Goal: Task Accomplishment & Management: Manage account settings

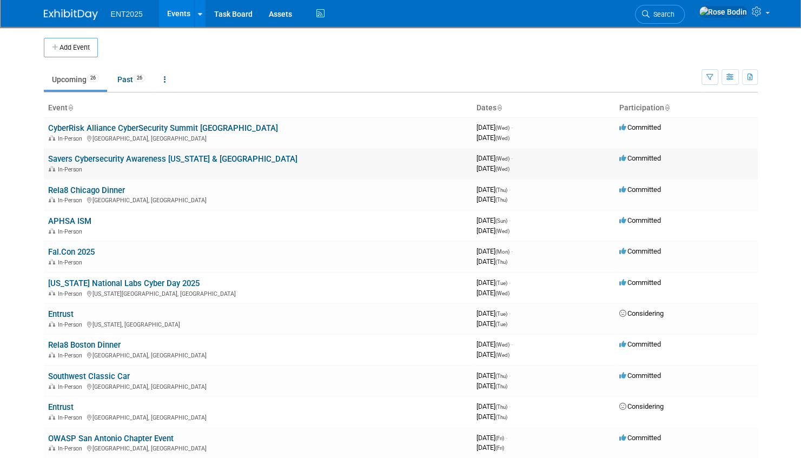
click at [178, 158] on link "Savers Cybersecurity Awareness [US_STATE] & [GEOGRAPHIC_DATA]" at bounding box center [172, 159] width 249 height 10
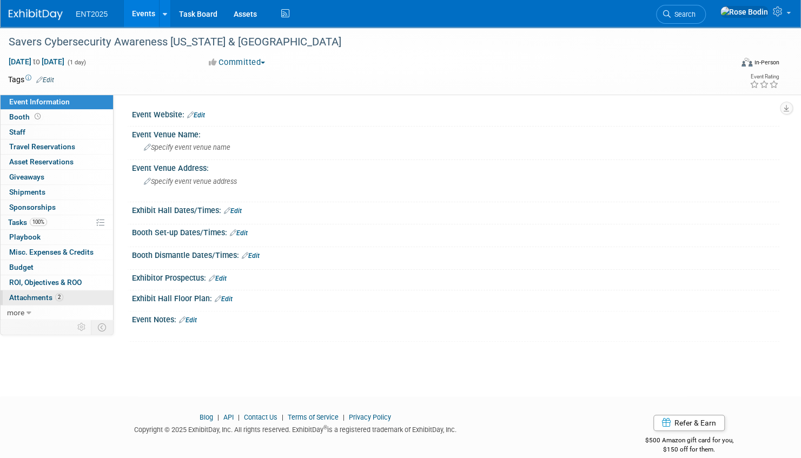
click at [79, 293] on link "2 Attachments 2" at bounding box center [57, 297] width 112 height 15
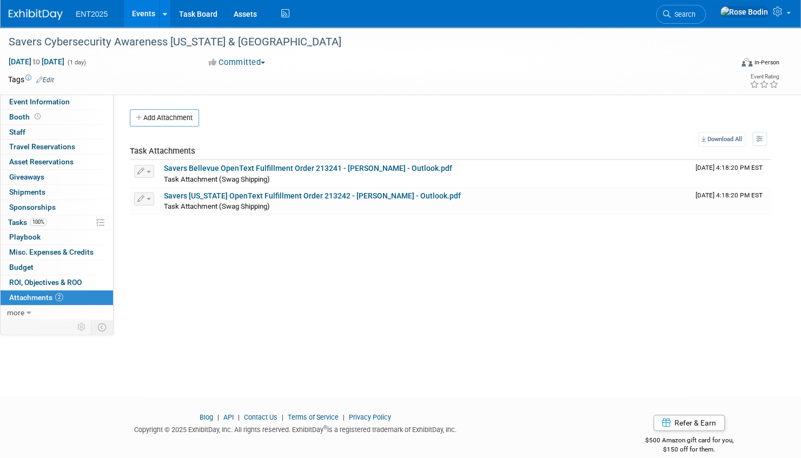
click at [147, 8] on link "Events" at bounding box center [143, 13] width 39 height 27
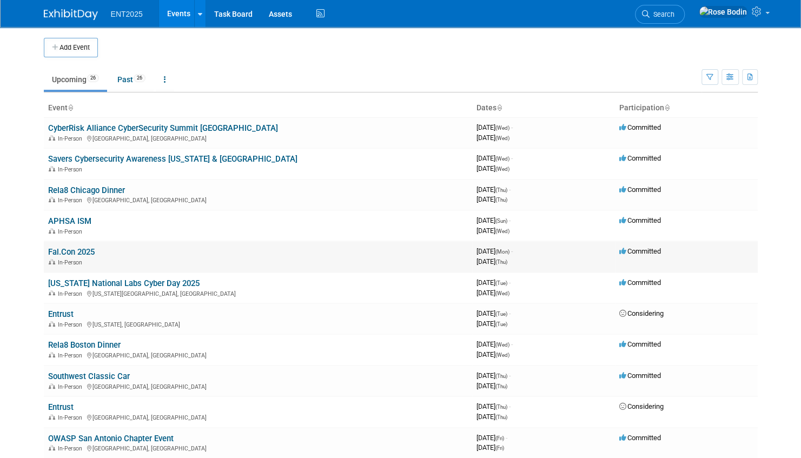
click at [90, 250] on link "Fal.Con 2025" at bounding box center [71, 252] width 47 height 10
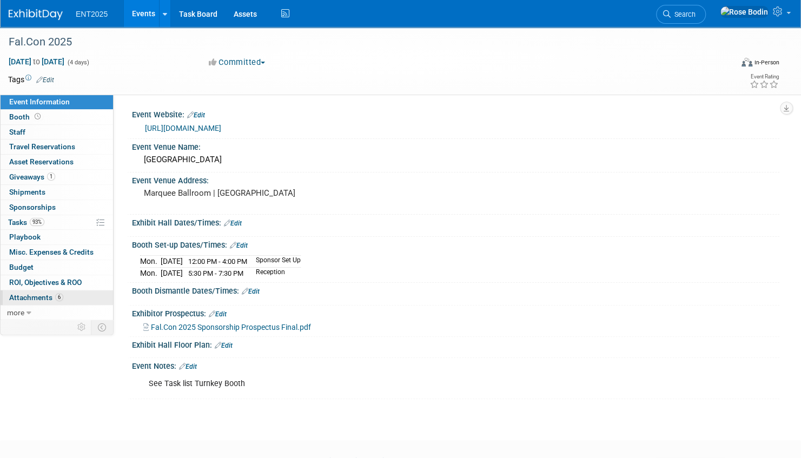
click at [79, 292] on link "6 Attachments 6" at bounding box center [57, 297] width 112 height 15
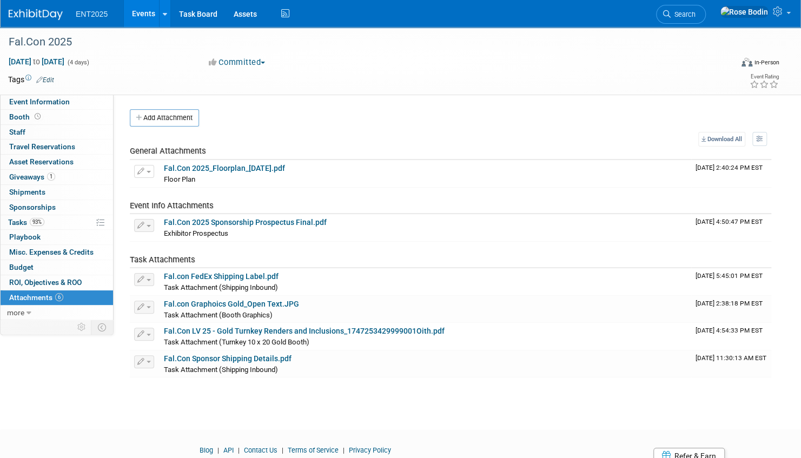
click at [149, 12] on link "Events" at bounding box center [143, 13] width 39 height 27
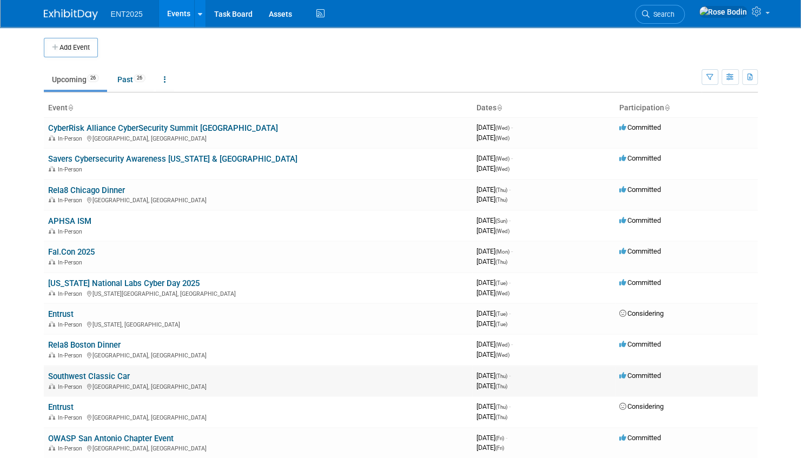
click at [102, 374] on link "Southwest Classic Car" at bounding box center [89, 376] width 82 height 10
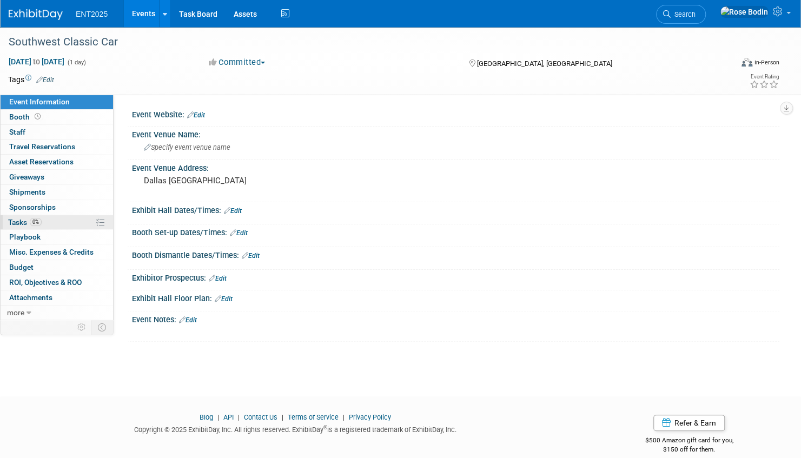
click at [70, 218] on link "0% Tasks 0%" at bounding box center [57, 222] width 112 height 15
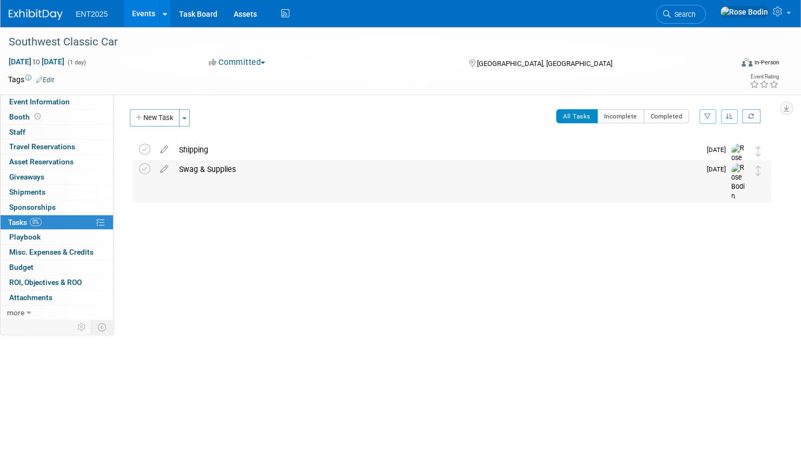
click at [281, 170] on div "Swag & Supplies" at bounding box center [437, 169] width 527 height 18
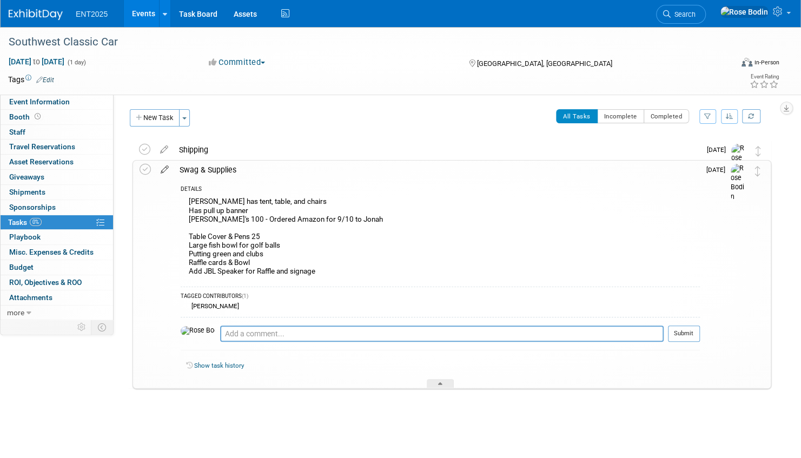
click at [165, 169] on icon at bounding box center [164, 168] width 19 height 14
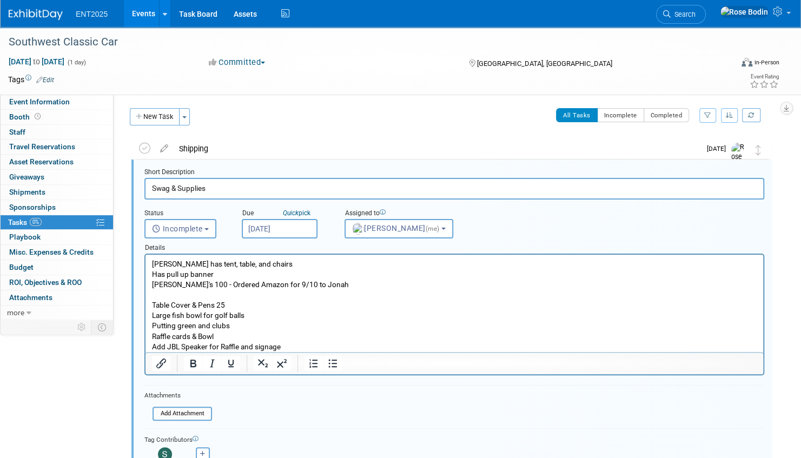
scroll to position [2, 0]
click at [170, 411] on input "file" at bounding box center [156, 413] width 110 height 12
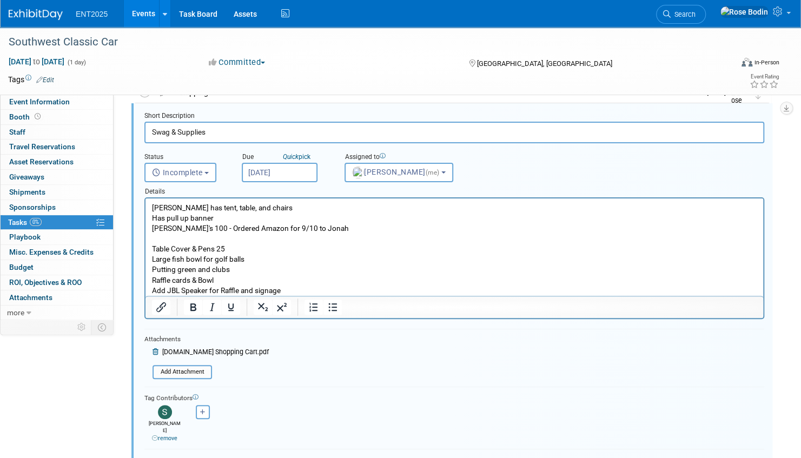
scroll to position [110, 0]
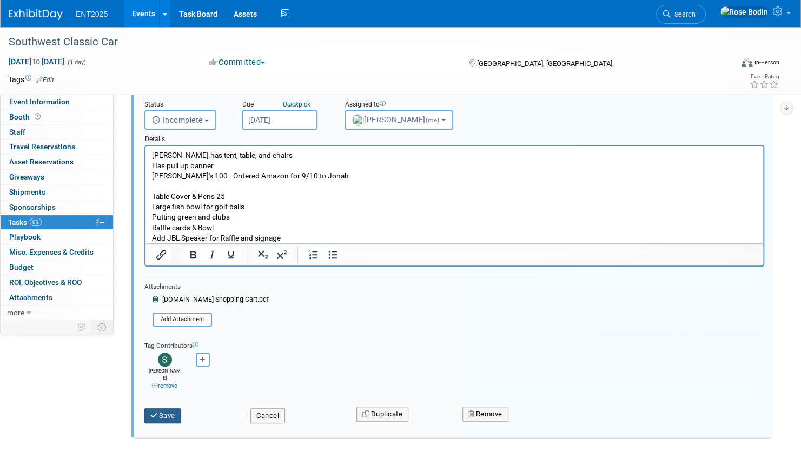
click at [159, 408] on button "Save" at bounding box center [162, 415] width 37 height 15
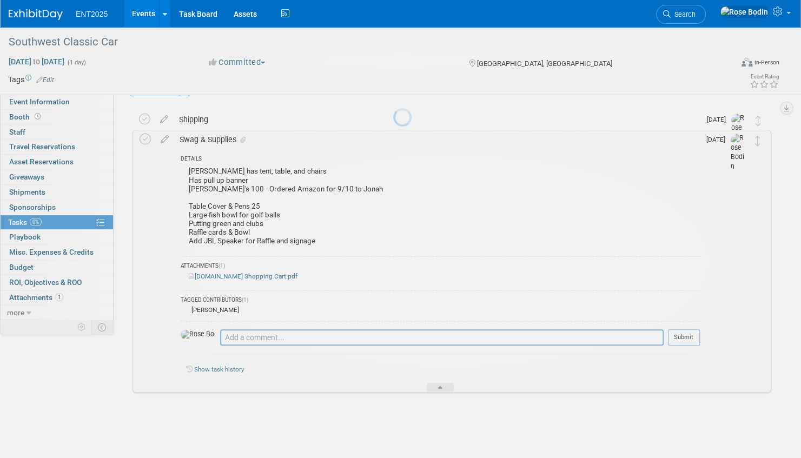
scroll to position [30, 0]
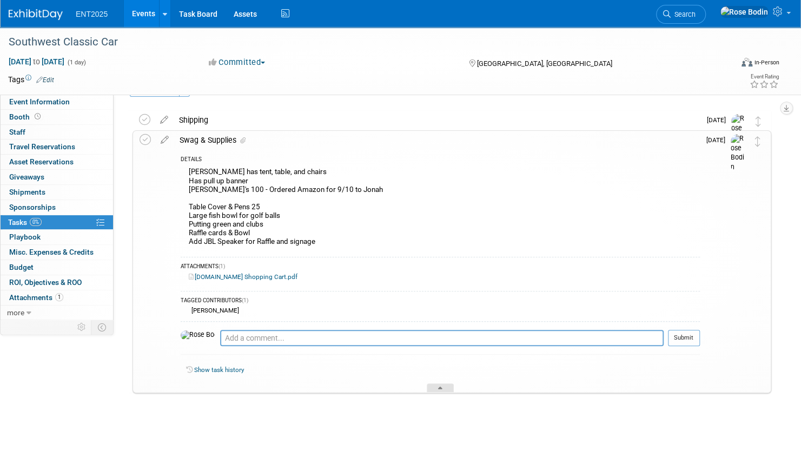
click at [441, 387] on icon at bounding box center [440, 390] width 4 height 6
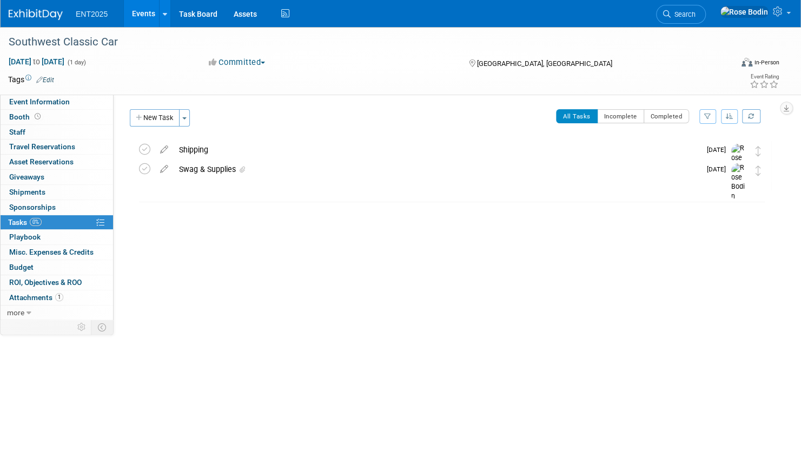
click at [142, 13] on link "Events" at bounding box center [143, 13] width 39 height 27
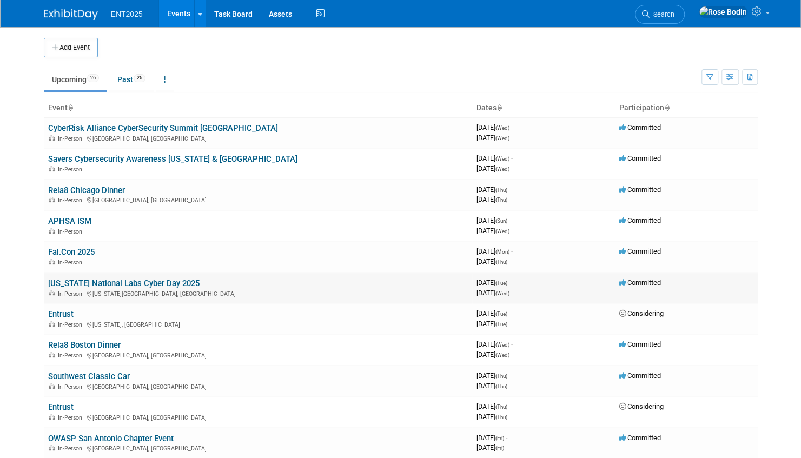
click at [171, 282] on link "[US_STATE] National Labs Cyber Day 2025" at bounding box center [123, 283] width 151 height 10
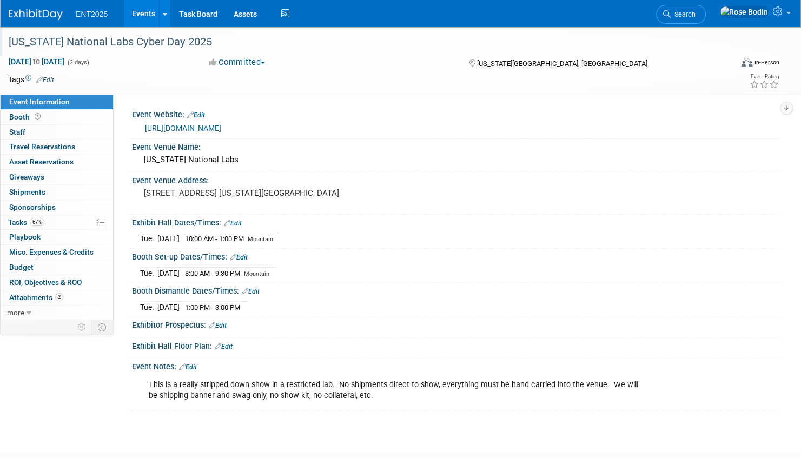
click at [185, 41] on div "[US_STATE] National Labs Cyber Day 2025" at bounding box center [359, 41] width 709 height 19
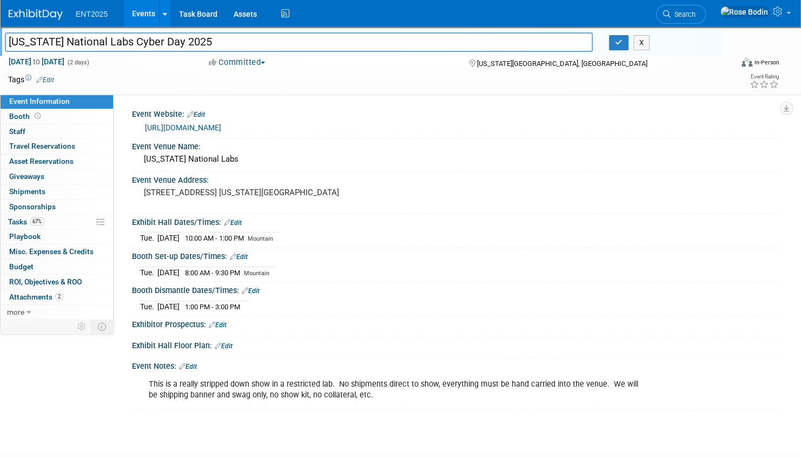
drag, startPoint x: 193, startPoint y: 41, endPoint x: 4, endPoint y: 41, distance: 188.7
click at [5, 41] on input "[US_STATE] National Labs Cyber Day 2025" at bounding box center [299, 41] width 588 height 19
click at [619, 43] on icon "button" at bounding box center [619, 42] width 8 height 7
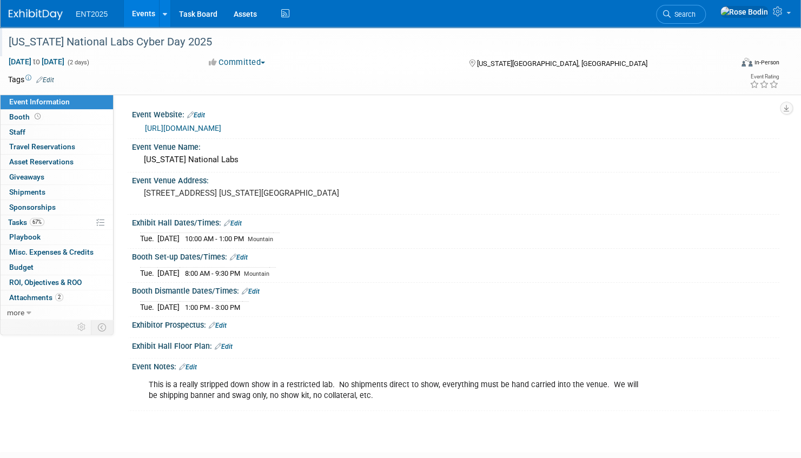
click at [145, 13] on link "Events" at bounding box center [143, 13] width 39 height 27
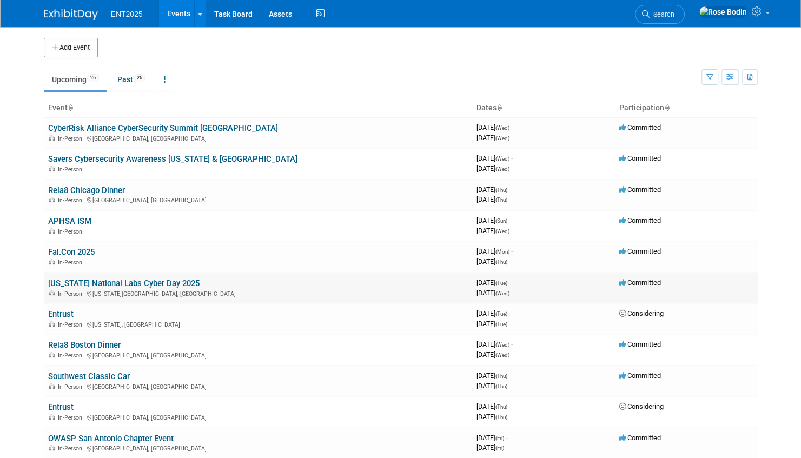
click at [110, 280] on link "[US_STATE] National Labs Cyber Day 2025" at bounding box center [123, 283] width 151 height 10
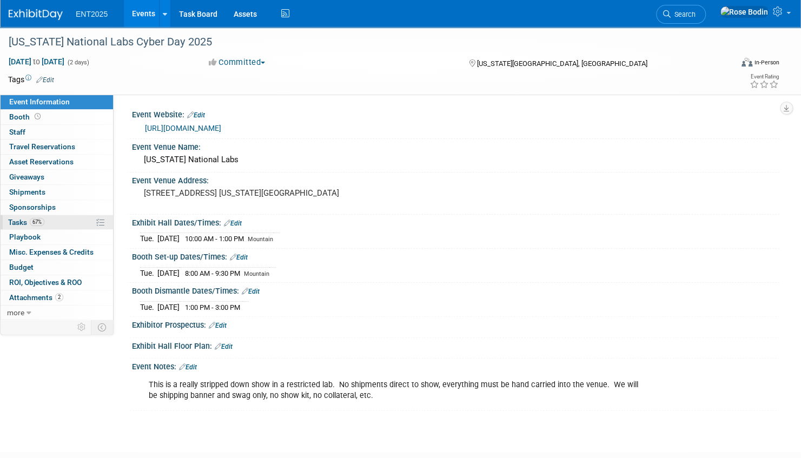
click at [66, 219] on link "67% Tasks 67%" at bounding box center [57, 222] width 112 height 15
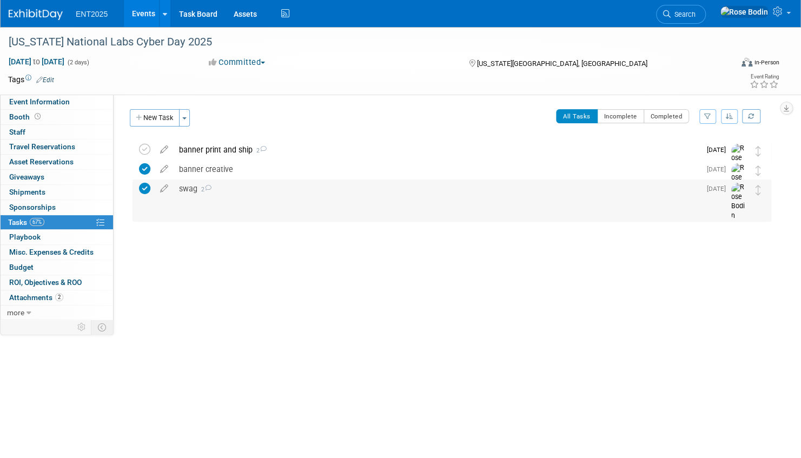
click at [296, 190] on div "swag 2" at bounding box center [437, 189] width 527 height 18
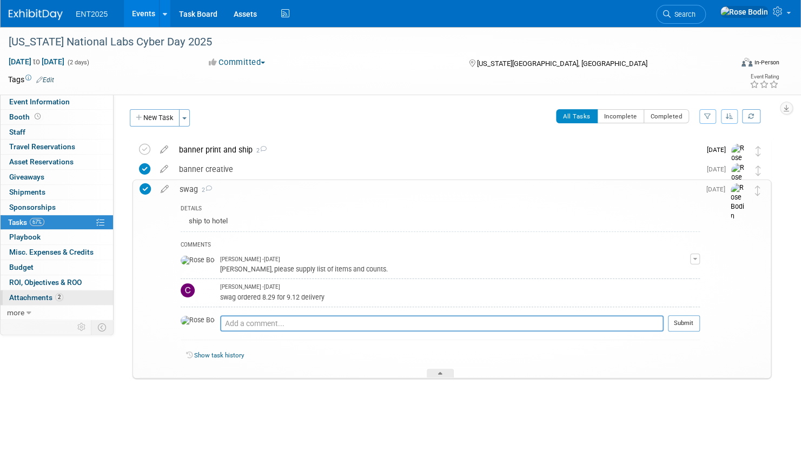
click at [81, 295] on link "2 Attachments 2" at bounding box center [57, 297] width 112 height 15
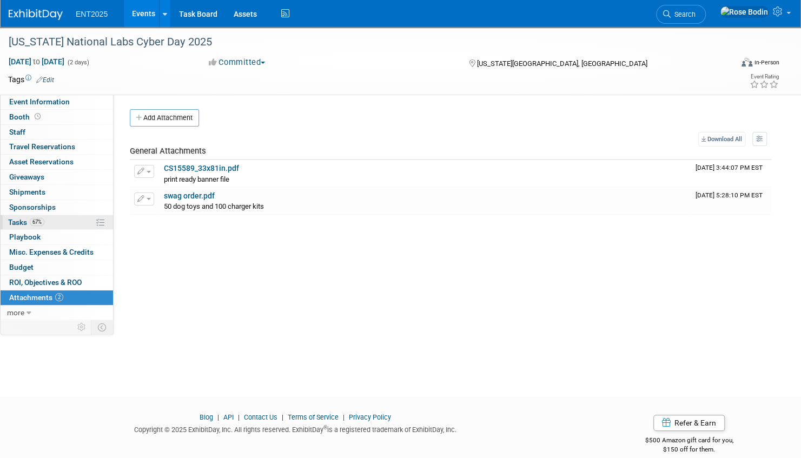
click at [82, 222] on link "67% Tasks 67%" at bounding box center [57, 222] width 112 height 15
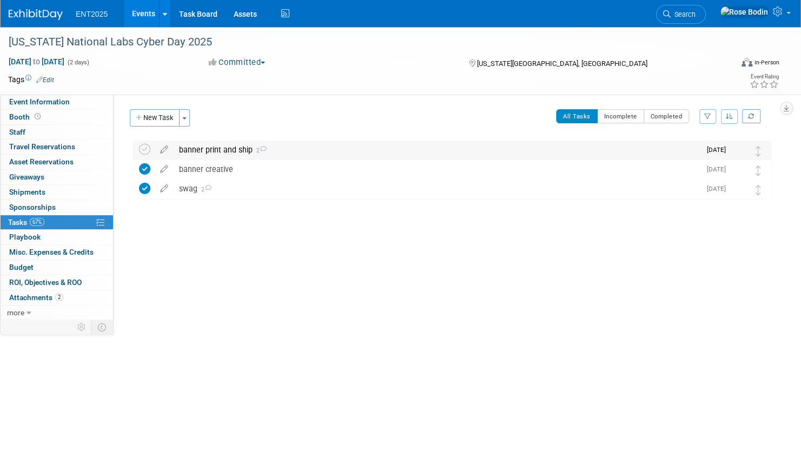
click at [301, 149] on div "banner print and ship 2" at bounding box center [437, 150] width 527 height 18
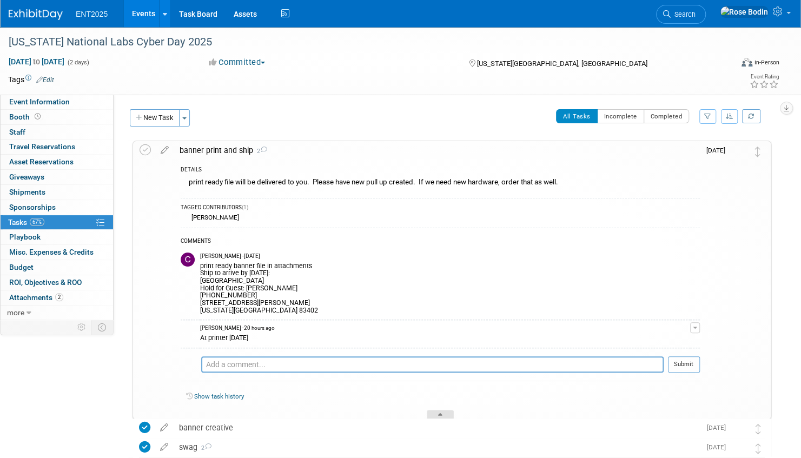
click at [441, 413] on icon at bounding box center [440, 416] width 4 height 6
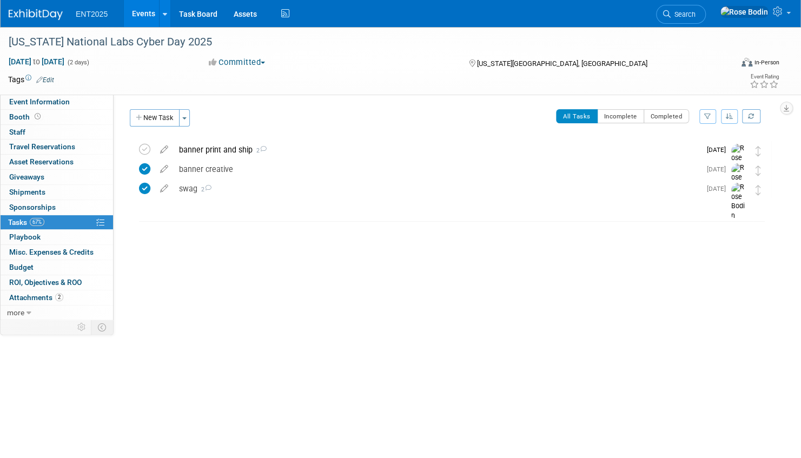
click at [394, 278] on div "Event Website: Edit https://www.federaltrainingpartnership.com/event-schedule E…" at bounding box center [447, 206] width 666 height 223
click at [96, 103] on link "Event Information" at bounding box center [57, 102] width 112 height 15
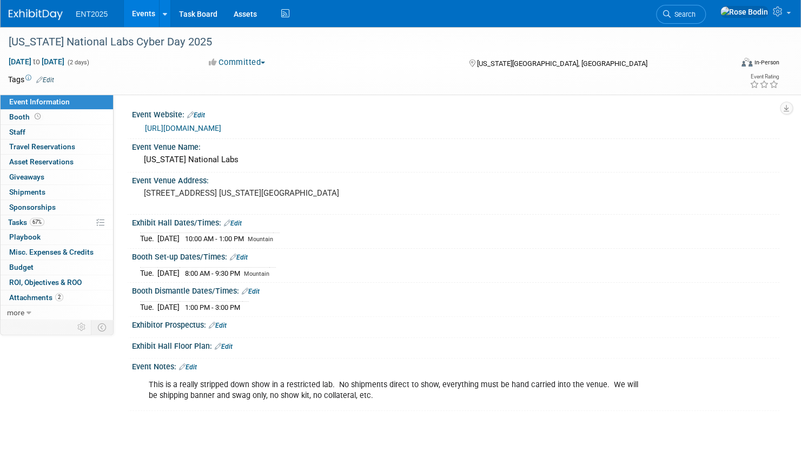
click at [148, 12] on link "Events" at bounding box center [143, 13] width 39 height 27
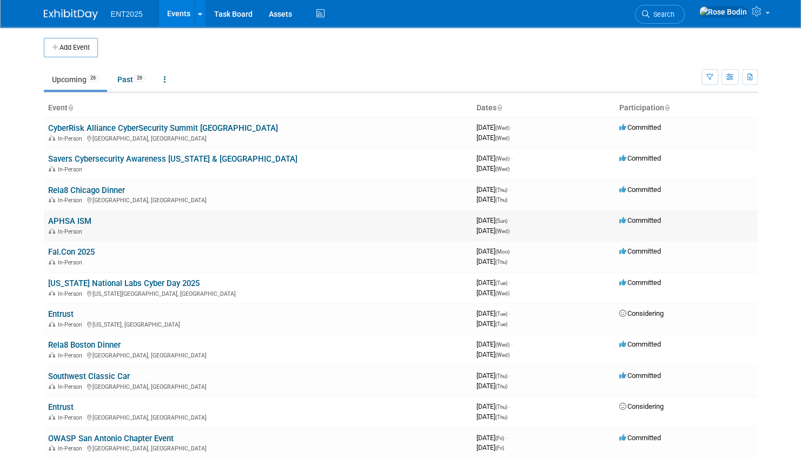
click at [82, 220] on link "APHSA ISM" at bounding box center [69, 221] width 43 height 10
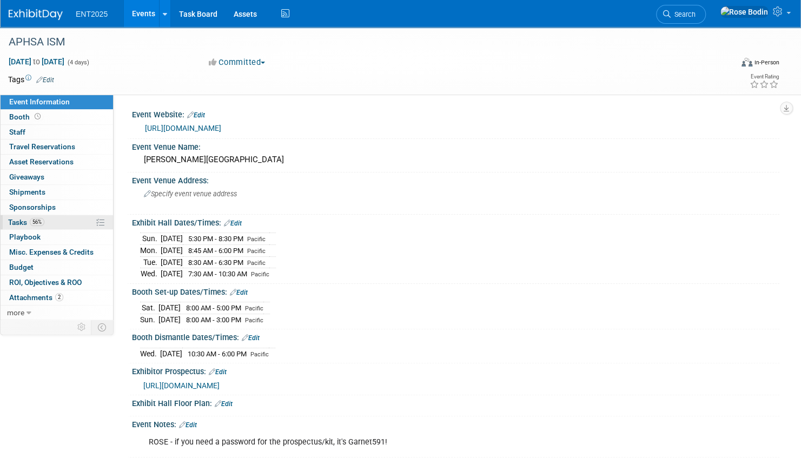
click at [68, 223] on link "56% Tasks 56%" at bounding box center [57, 222] width 112 height 15
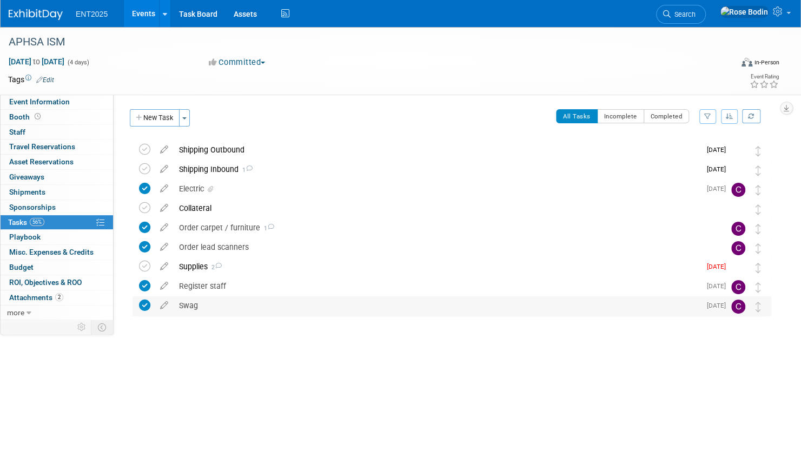
click at [250, 305] on div "Swag" at bounding box center [437, 305] width 527 height 18
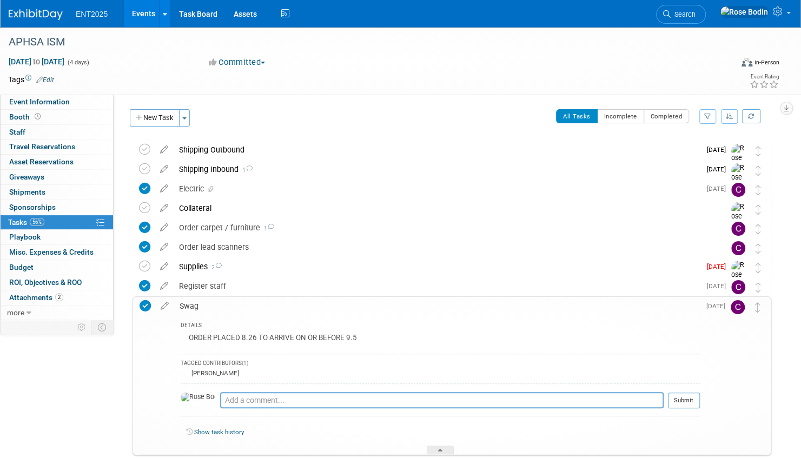
click at [250, 305] on div "Swag" at bounding box center [437, 306] width 526 height 18
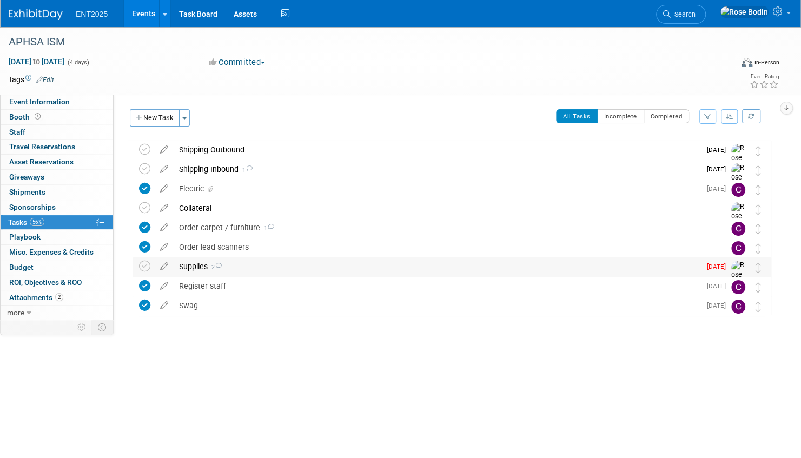
click at [258, 267] on div "Supplies 2" at bounding box center [437, 266] width 527 height 18
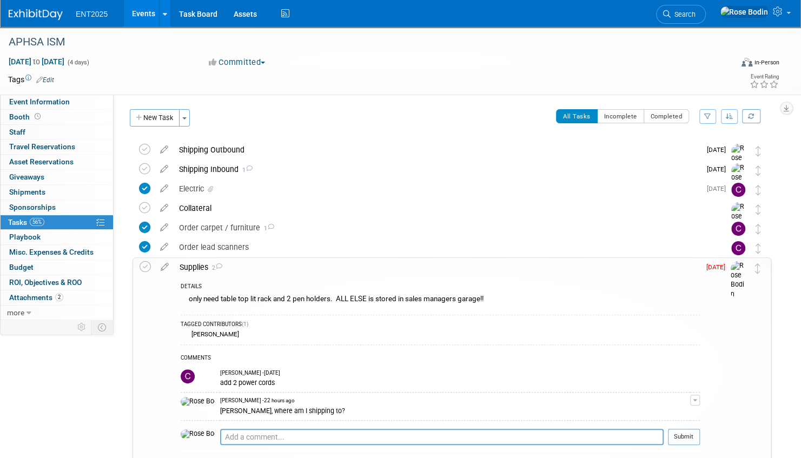
click at [258, 267] on div "Supplies 2" at bounding box center [437, 267] width 526 height 18
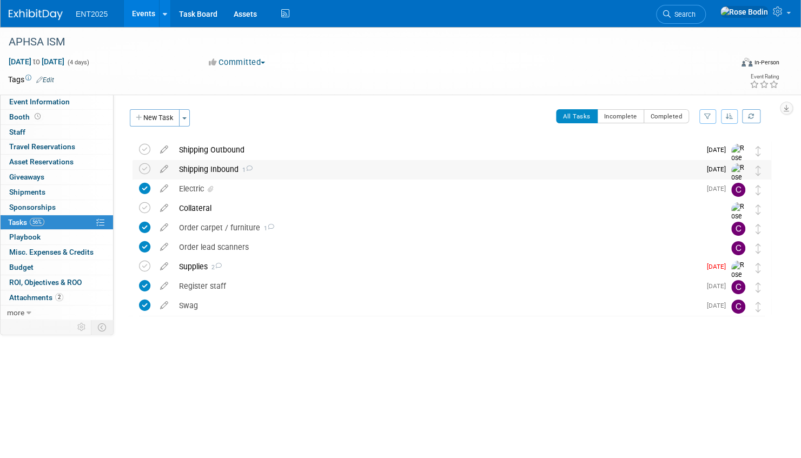
click at [279, 170] on div "Shipping Inbound 1" at bounding box center [437, 169] width 527 height 18
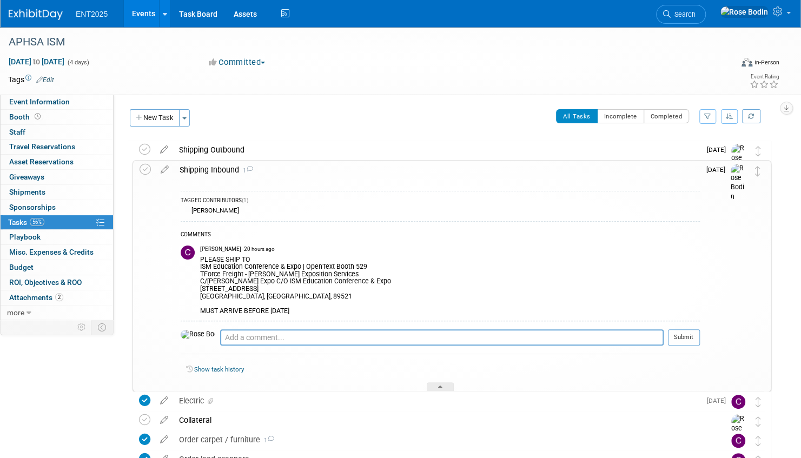
click at [279, 170] on div "Shipping Inbound 1" at bounding box center [437, 170] width 526 height 18
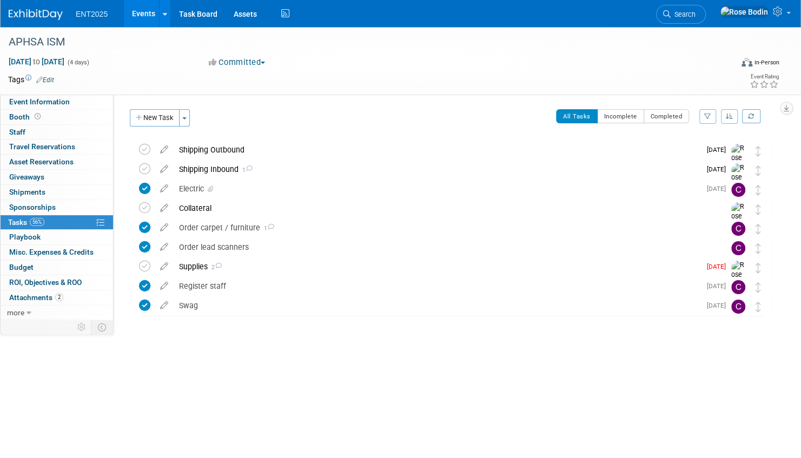
click at [150, 12] on link "Events" at bounding box center [143, 13] width 39 height 27
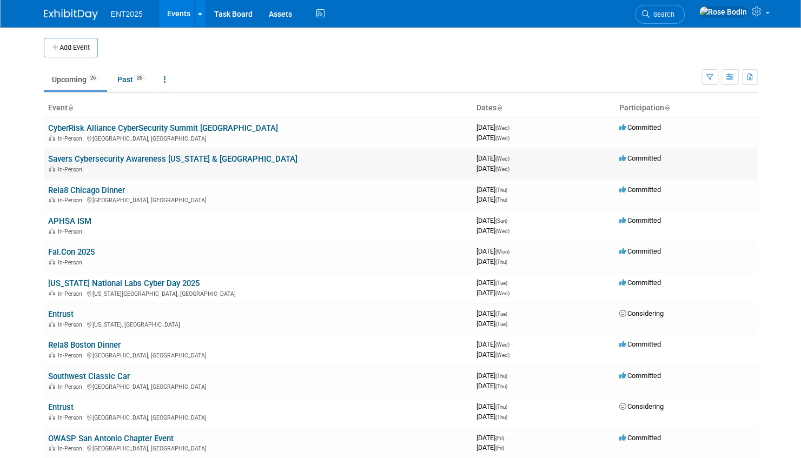
click at [150, 157] on link "Savers Cybersecurity Awareness [US_STATE] & [GEOGRAPHIC_DATA]" at bounding box center [172, 159] width 249 height 10
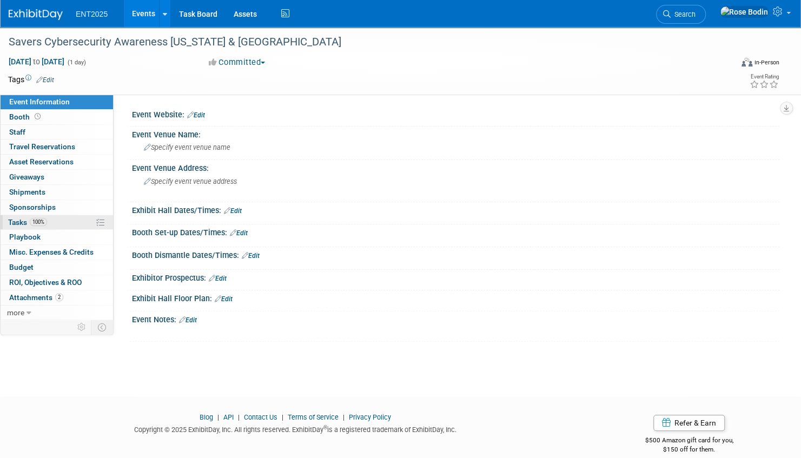
click at [70, 218] on link "100% Tasks 100%" at bounding box center [57, 222] width 112 height 15
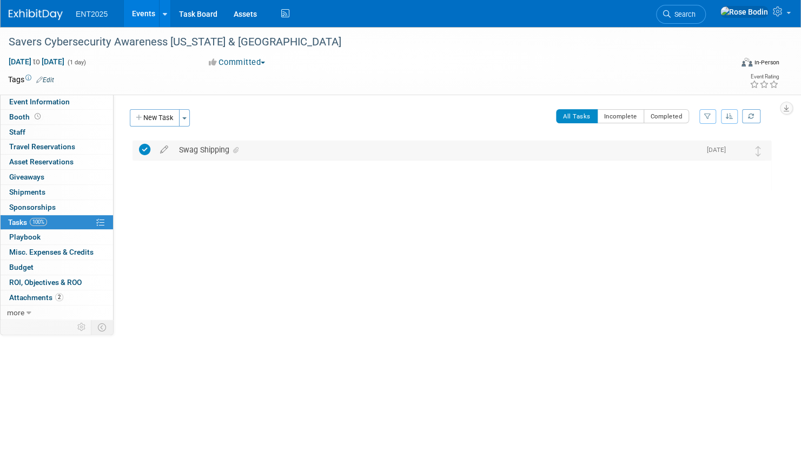
click at [281, 150] on div "Swag Shipping" at bounding box center [437, 150] width 527 height 18
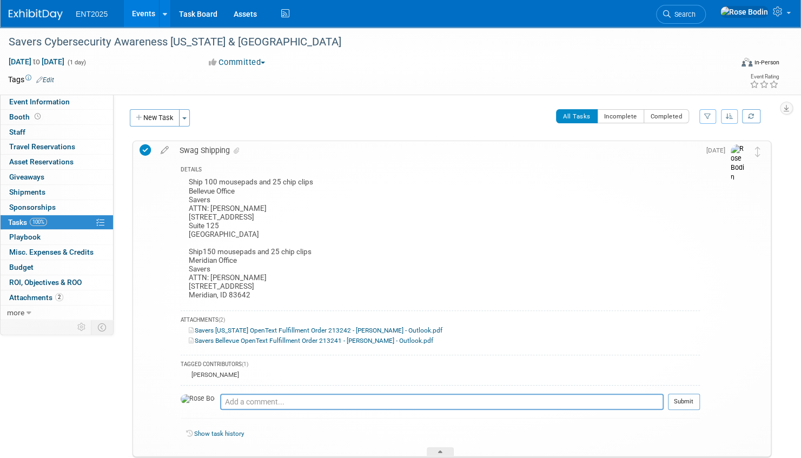
click at [281, 154] on div "Swag Shipping" at bounding box center [437, 150] width 526 height 18
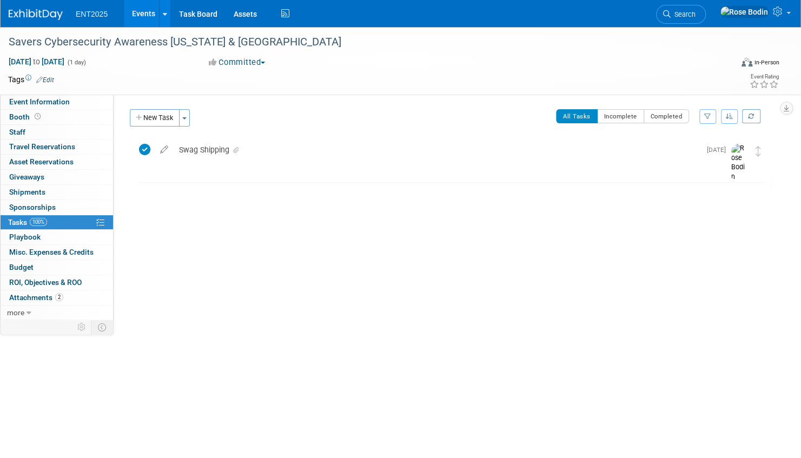
click at [147, 13] on link "Events" at bounding box center [143, 13] width 39 height 27
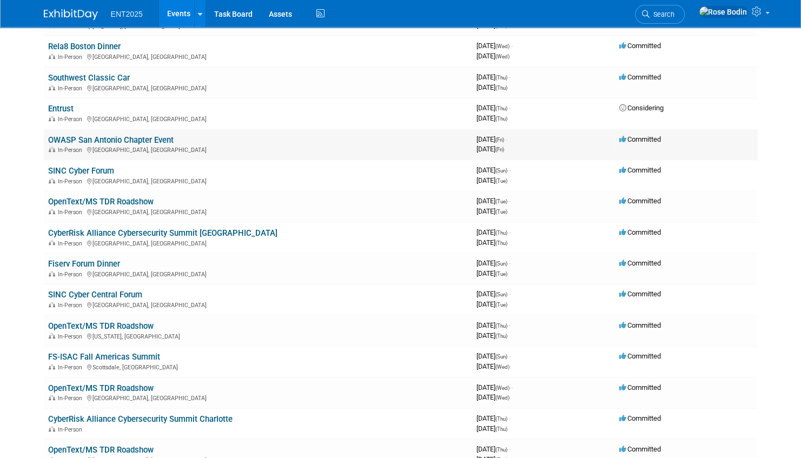
scroll to position [324, 0]
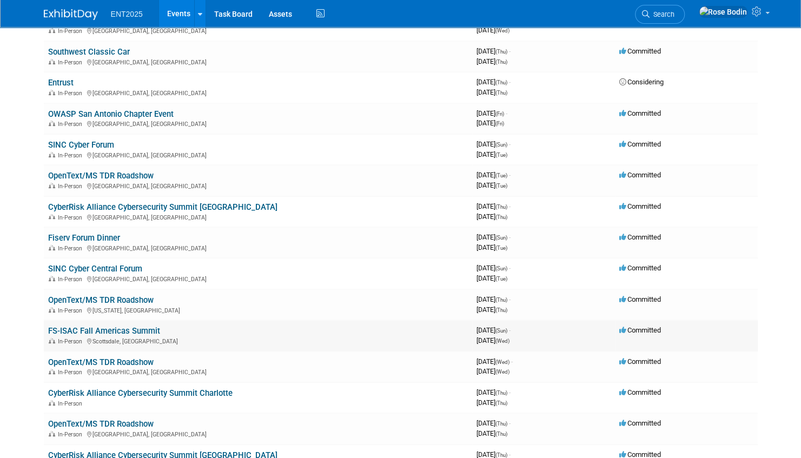
click at [141, 329] on link "FS-ISAC Fall Americas Summit" at bounding box center [104, 331] width 112 height 10
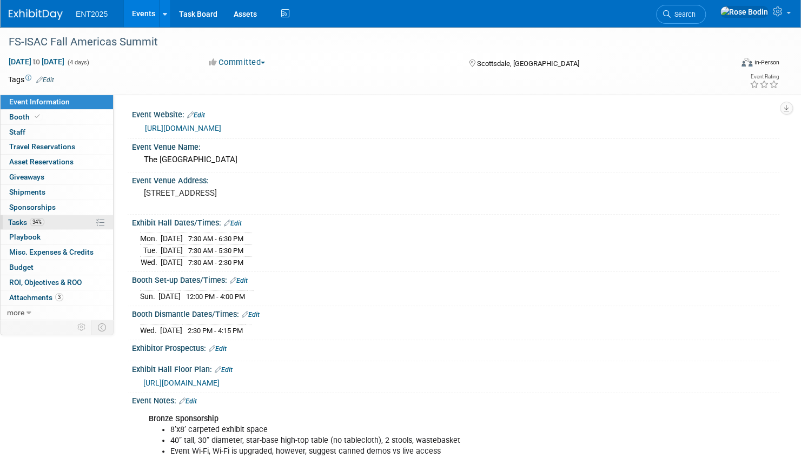
click at [74, 222] on link "34% Tasks 34%" at bounding box center [57, 222] width 112 height 15
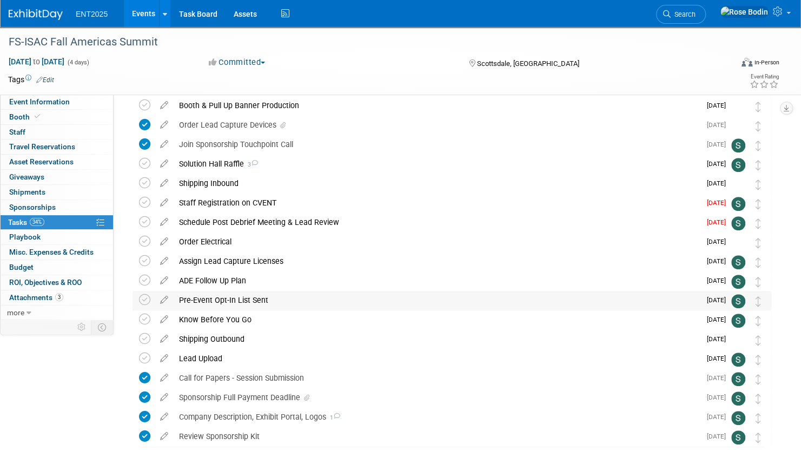
scroll to position [263, 0]
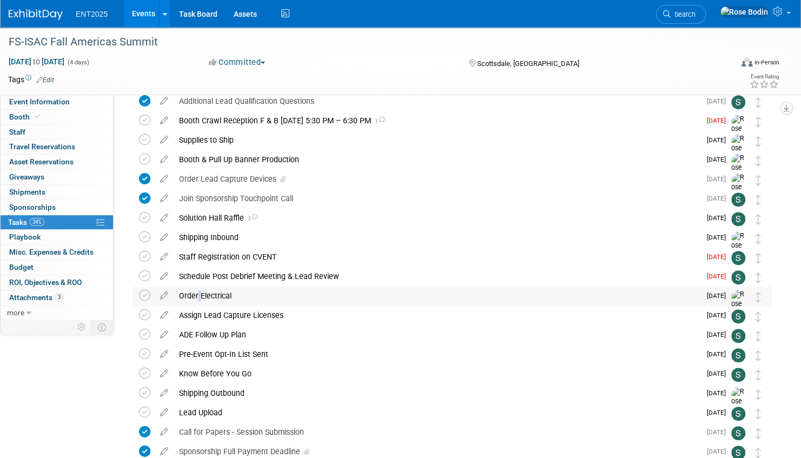
click at [196, 293] on div "Order Electrical" at bounding box center [437, 296] width 527 height 18
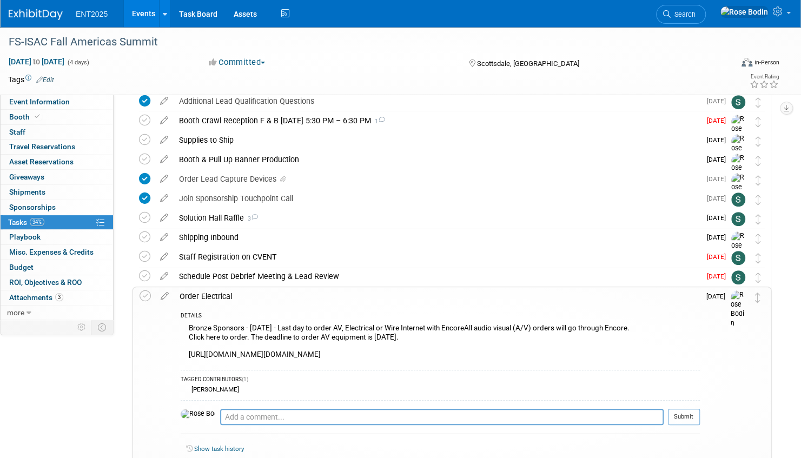
click at [377, 381] on div "TAGGED CONTRIBUTORS (1) [PERSON_NAME]" at bounding box center [440, 384] width 519 height 28
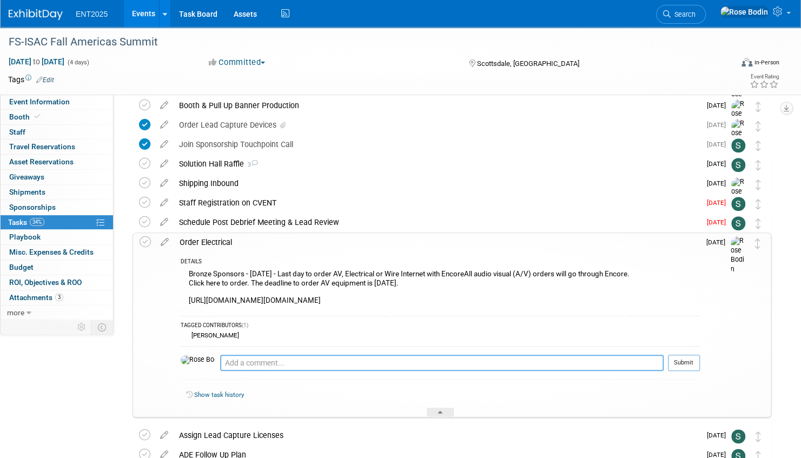
click at [386, 370] on textarea at bounding box center [441, 363] width 443 height 16
click at [220, 369] on textarea "Order 5 amp Encore $" at bounding box center [441, 363] width 443 height 16
click at [257, 370] on textarea "[DATE] Order 5 amp Encore $" at bounding box center [441, 363] width 443 height 16
click at [333, 371] on textarea "[DATE] Ordered 5 amp Encore $" at bounding box center [441, 363] width 443 height 16
paste textarea "Your order number is: ECOM-000426248."
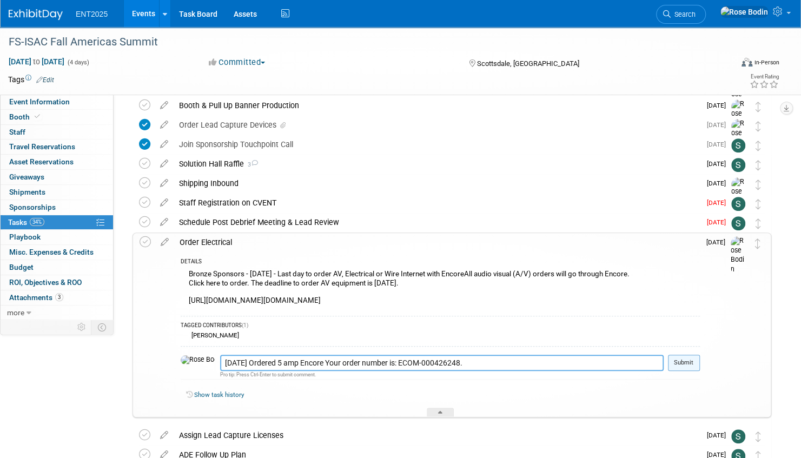
type textarea "[DATE] Ordered 5 amp Encore Your order number is: ECOM-000426248."
click at [681, 371] on button "Submit" at bounding box center [684, 363] width 32 height 16
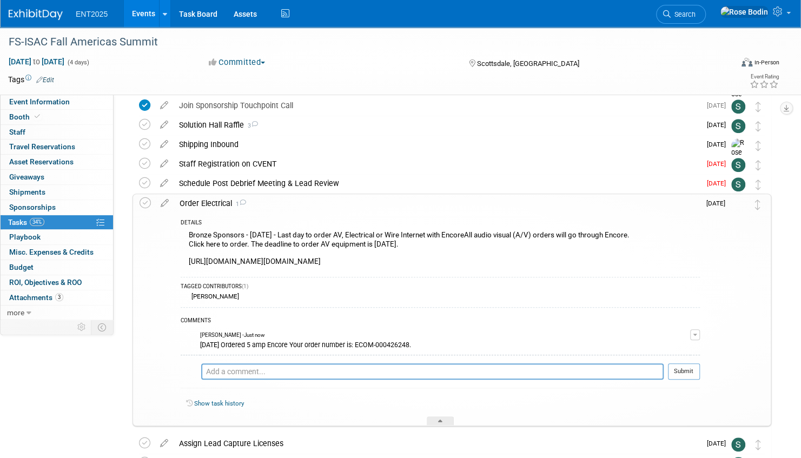
scroll to position [425, 0]
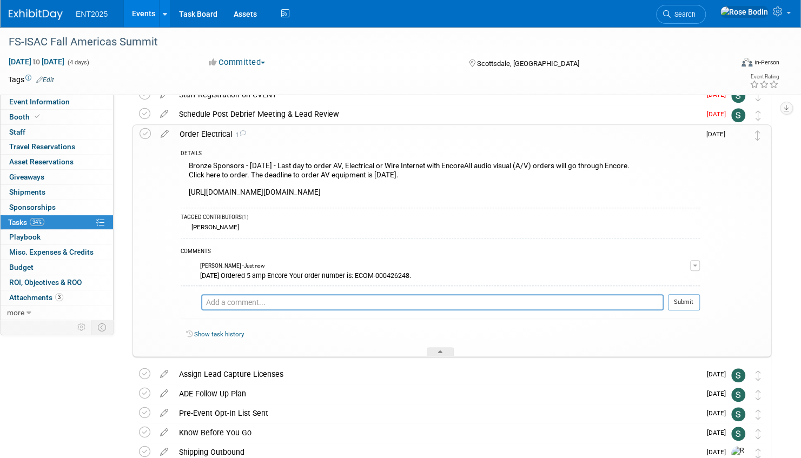
click at [484, 334] on div "Show task history" at bounding box center [440, 335] width 519 height 23
click at [358, 140] on div "Order Electrical 1" at bounding box center [437, 134] width 526 height 18
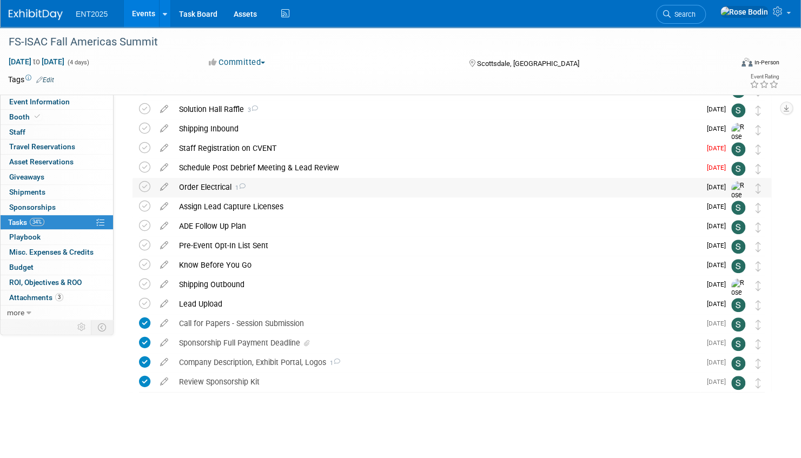
scroll to position [371, 0]
click at [144, 186] on icon at bounding box center [144, 187] width 11 height 11
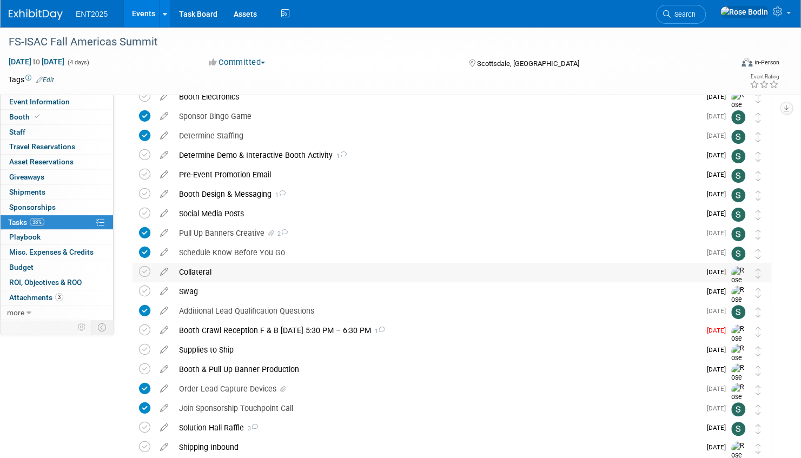
scroll to position [0, 0]
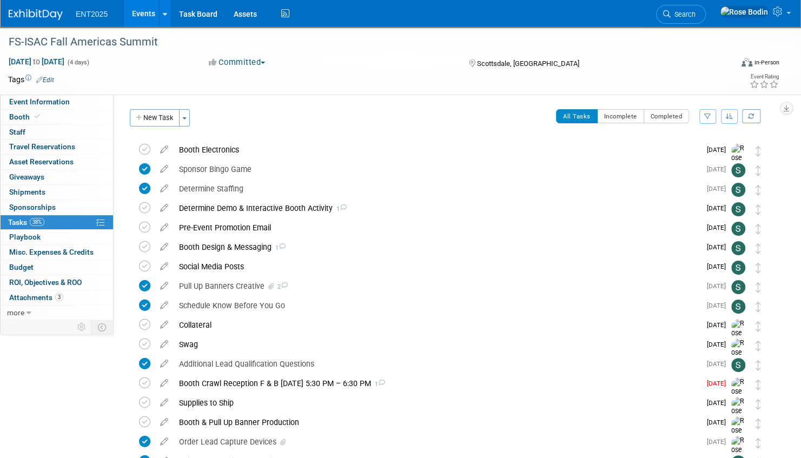
click at [729, 116] on icon "button" at bounding box center [730, 116] width 8 height 6
click at [702, 164] on link "By Due Date" at bounding box center [698, 165] width 77 height 15
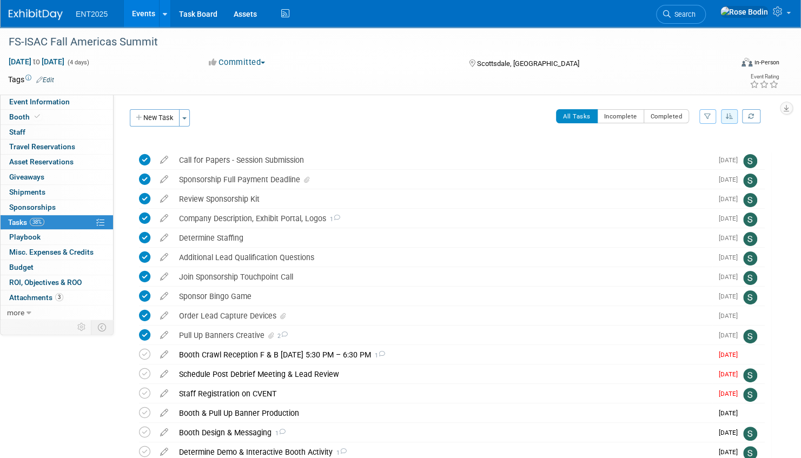
click at [728, 115] on icon "button" at bounding box center [730, 116] width 8 height 6
click at [779, 142] on div "Event Information Event Info Booth Booth 0 Staff 0 Staff 0 Travel Reservations …" at bounding box center [400, 422] width 801 height 791
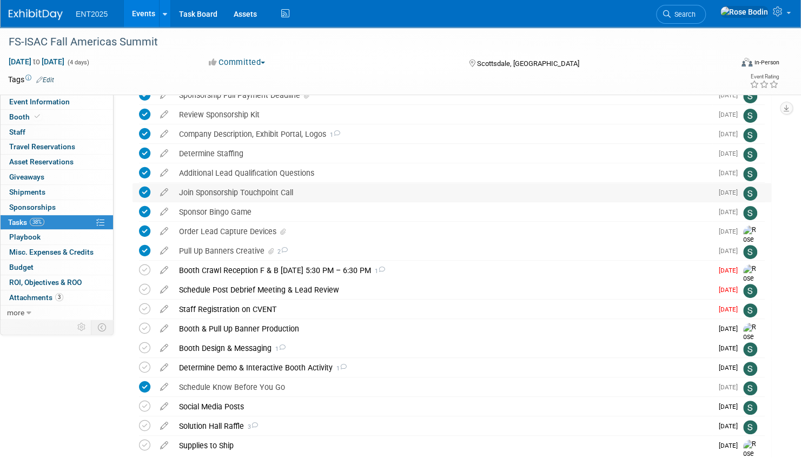
scroll to position [108, 0]
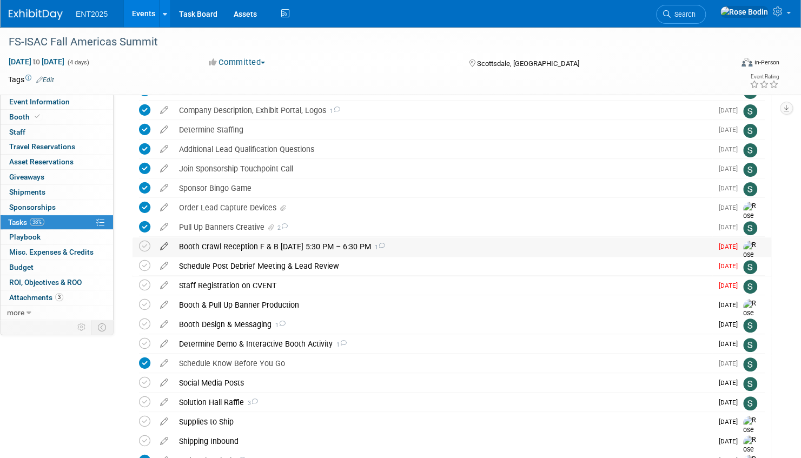
click at [164, 244] on icon at bounding box center [164, 244] width 19 height 14
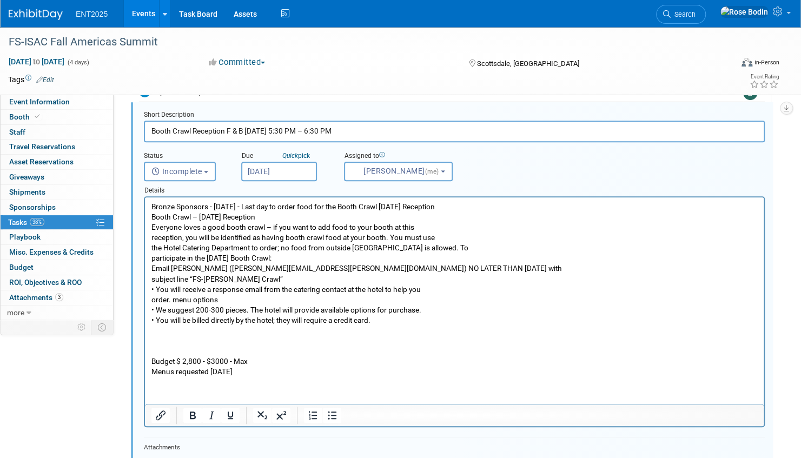
scroll to position [295, 0]
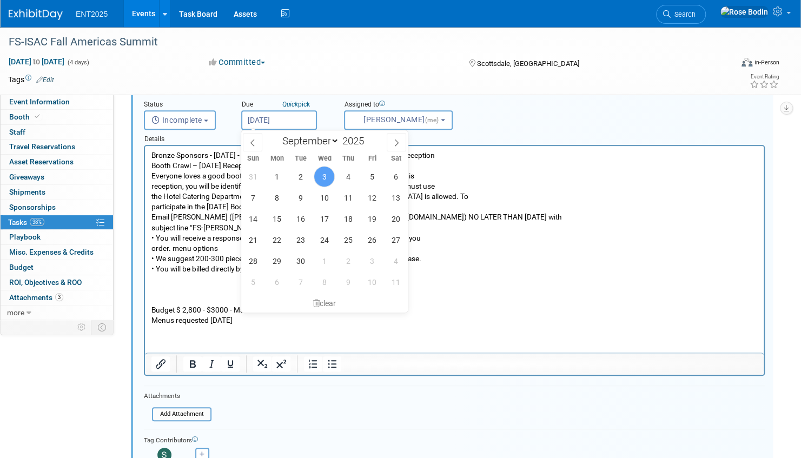
click at [291, 120] on input "[DATE]" at bounding box center [279, 119] width 76 height 19
click at [279, 198] on span "8" at bounding box center [276, 197] width 21 height 21
type input "[DATE]"
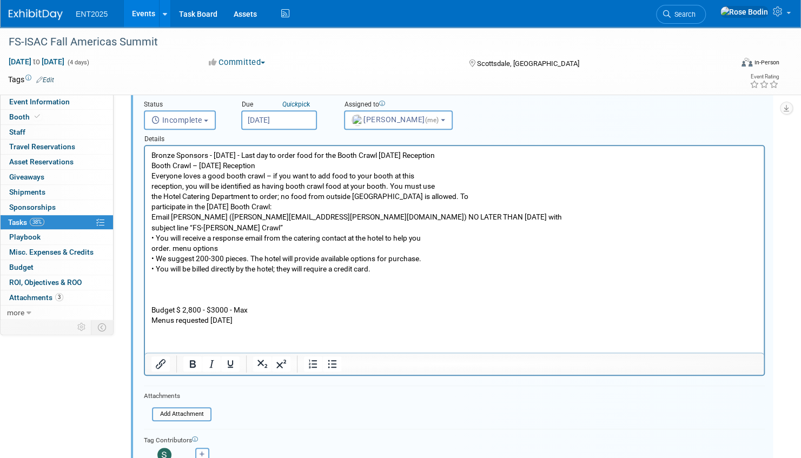
scroll to position [403, 0]
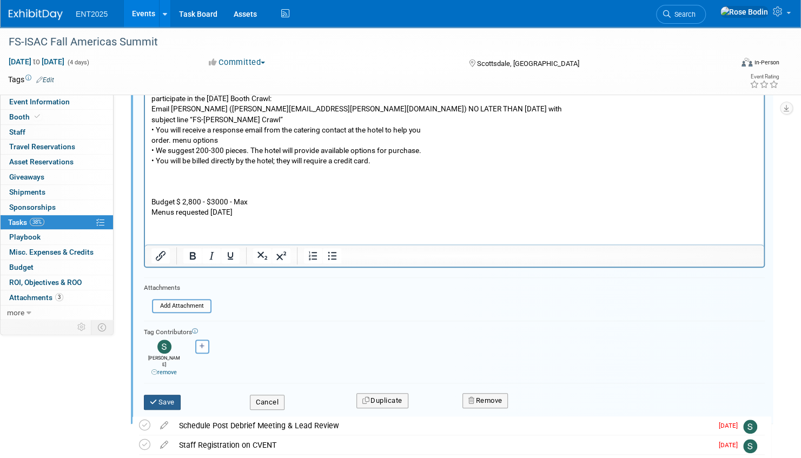
click at [166, 395] on button "Save" at bounding box center [162, 402] width 37 height 15
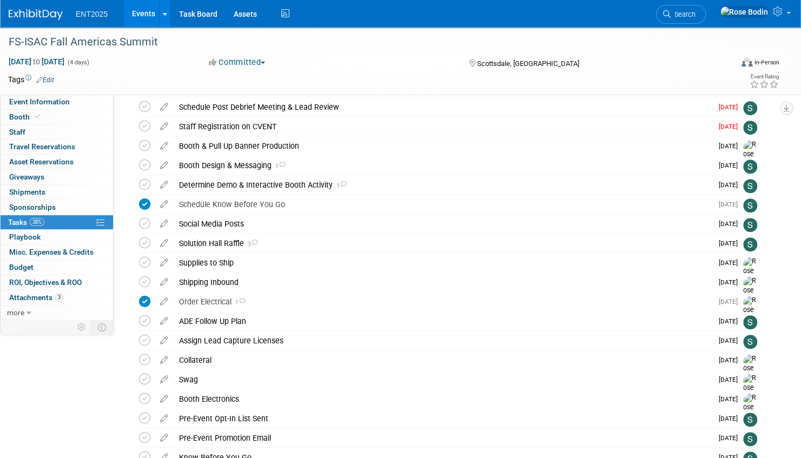
scroll to position [270, 0]
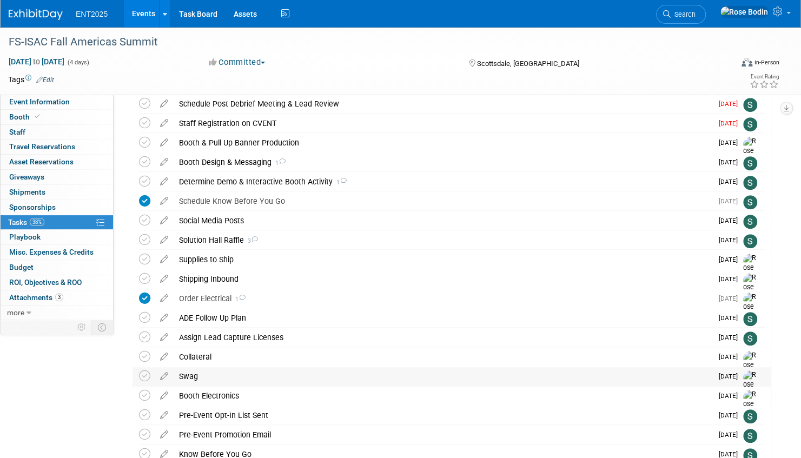
click at [407, 375] on div "Swag" at bounding box center [443, 376] width 539 height 18
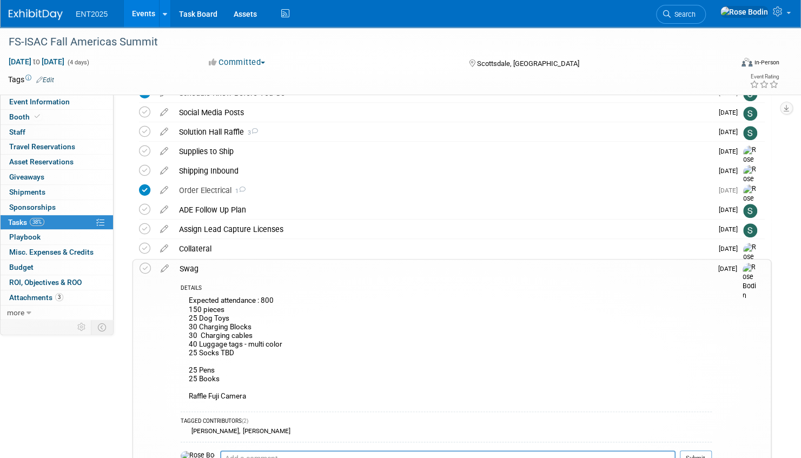
scroll to position [433, 0]
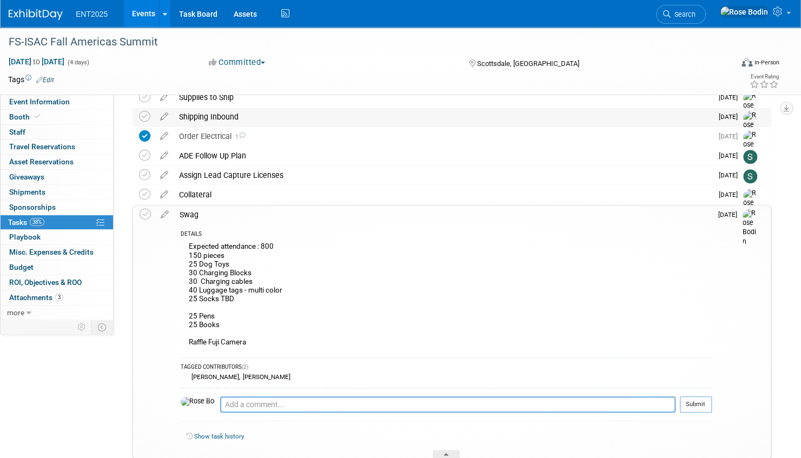
click at [392, 119] on div "Shipping Inbound" at bounding box center [443, 117] width 539 height 18
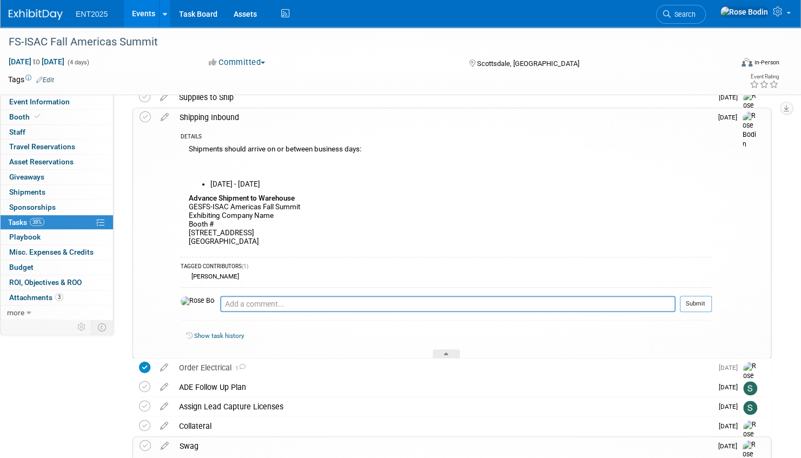
click at [393, 124] on div "Shipping Inbound" at bounding box center [442, 117] width 537 height 18
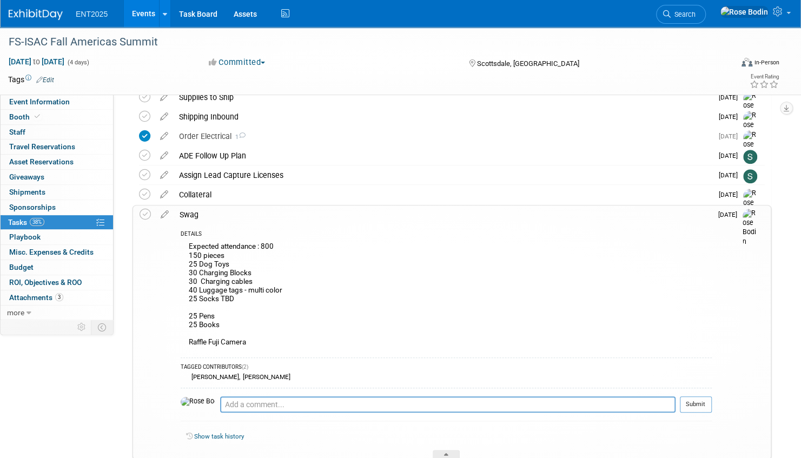
click at [399, 229] on div "DETAILS Expected attendance : 800 150 pieces 25 Dog Toys 30 Charging Blocks 30 …" at bounding box center [442, 341] width 537 height 235
click at [330, 222] on div "Swag" at bounding box center [442, 214] width 537 height 18
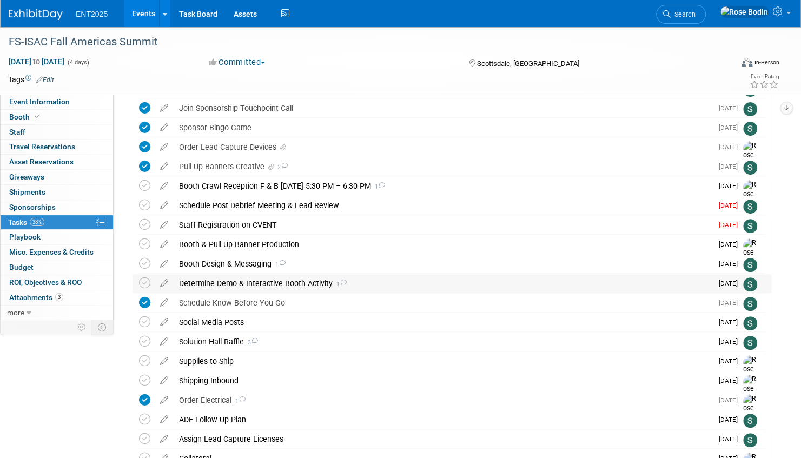
scroll to position [165, 0]
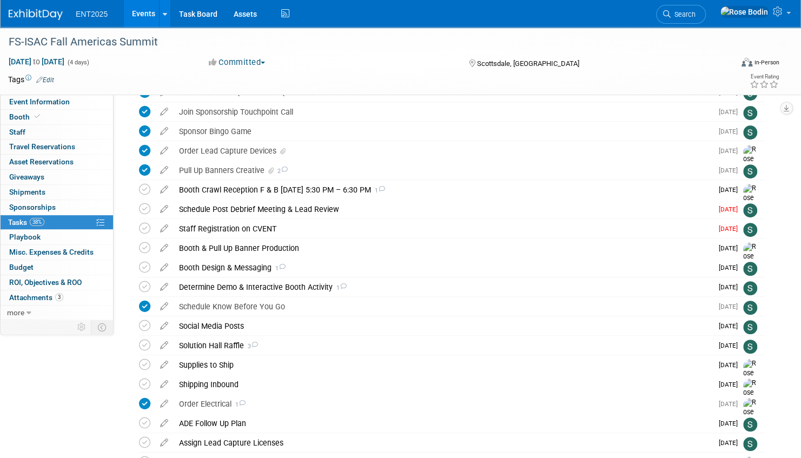
click at [416, 188] on div "Booth Crawl Reception F & B [DATE] 5:30 PM – 6:30 PM 1" at bounding box center [443, 190] width 539 height 18
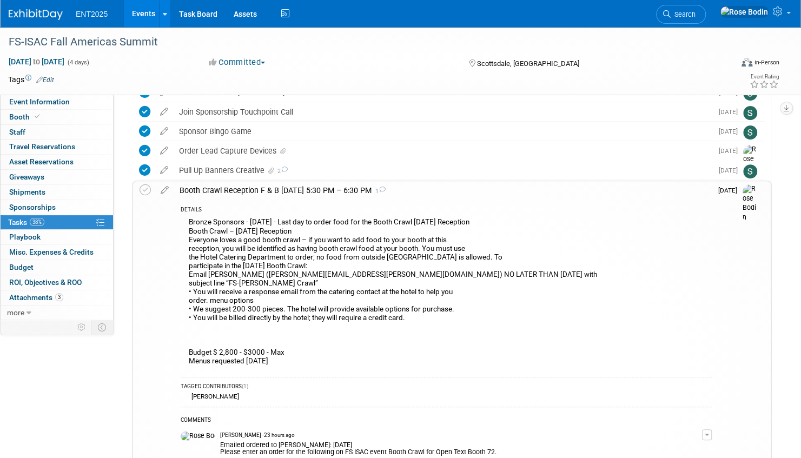
click at [419, 189] on div "Booth Crawl Reception F & B [DATE] 5:30 PM – 6:30 PM 1" at bounding box center [442, 190] width 537 height 18
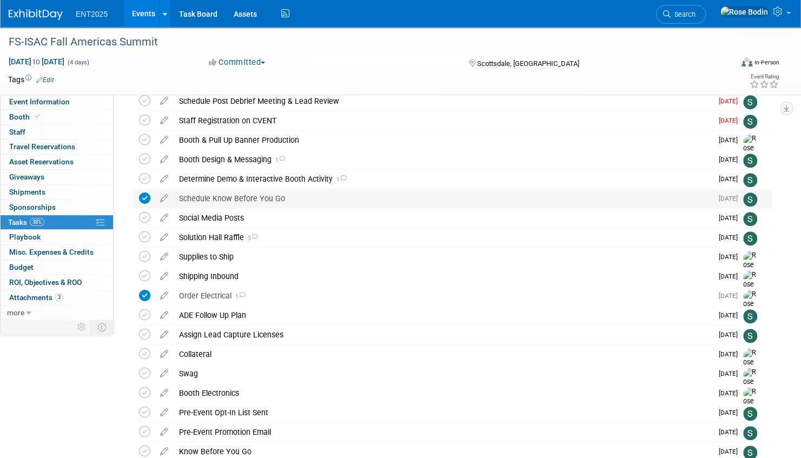
scroll to position [324, 0]
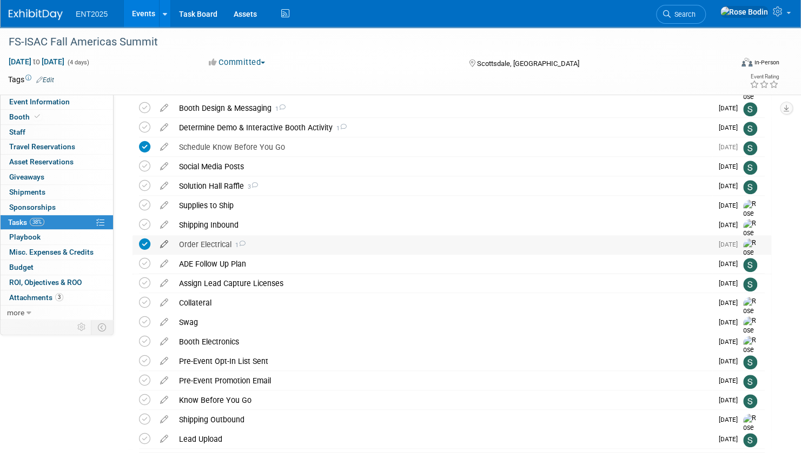
click at [164, 242] on icon at bounding box center [164, 242] width 19 height 14
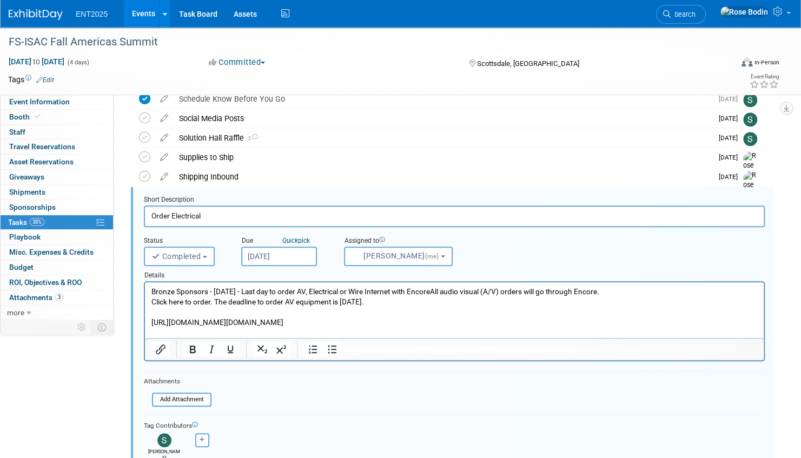
scroll to position [401, 0]
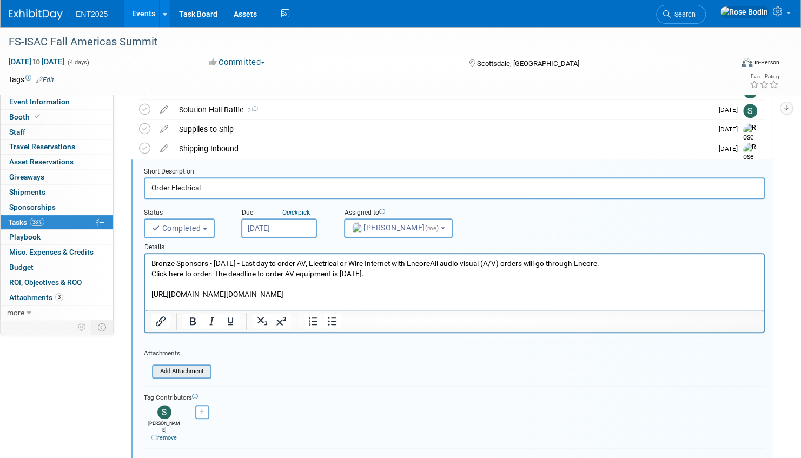
click at [184, 368] on input "file" at bounding box center [155, 372] width 110 height 12
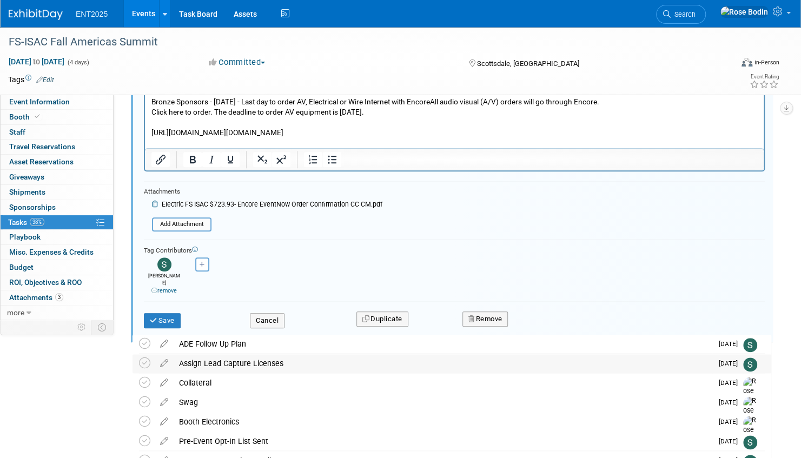
scroll to position [563, 0]
click at [164, 313] on button "Save" at bounding box center [162, 320] width 37 height 15
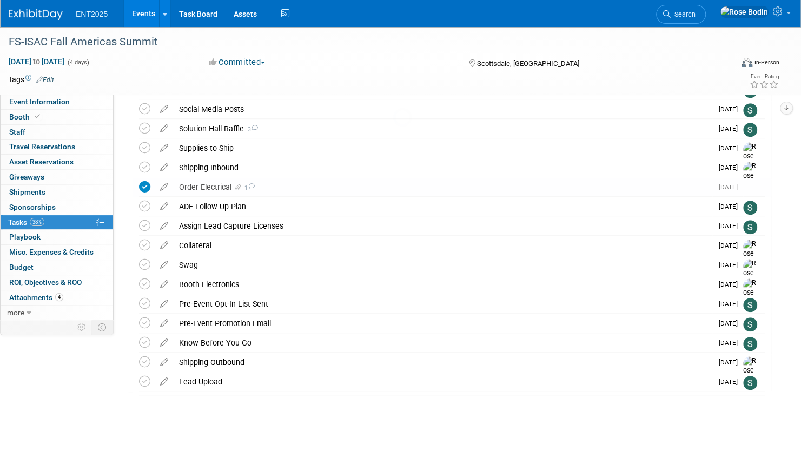
scroll to position [381, 0]
click at [141, 10] on link "Events" at bounding box center [143, 13] width 39 height 27
